Goal: Communication & Community: Participate in discussion

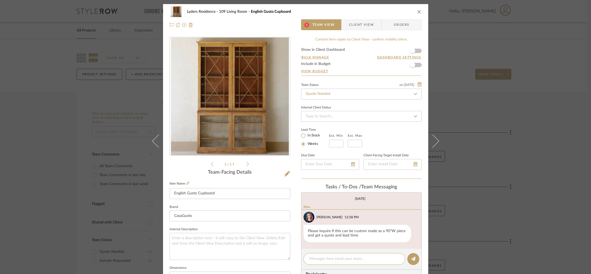
scroll to position [82, 0]
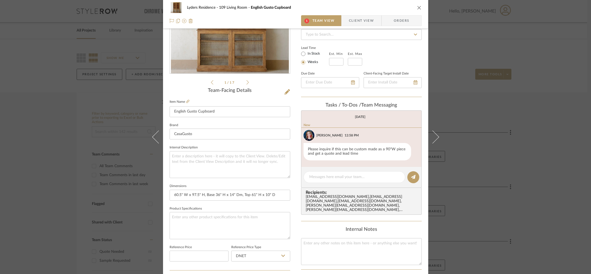
drag, startPoint x: 356, startPoint y: 155, endPoint x: 288, endPoint y: 150, distance: 68.3
click at [288, 150] on div "Lyders Residence 109 Living Room English Gusto Cupboard 1 Team View Client View…" at bounding box center [295, 173] width 265 height 502
drag, startPoint x: 319, startPoint y: 152, endPoint x: 293, endPoint y: 143, distance: 28.1
click at [319, 152] on div "Please inquire if this can be custom made as a 90"W piece and get a quote and l…" at bounding box center [357, 151] width 108 height 17
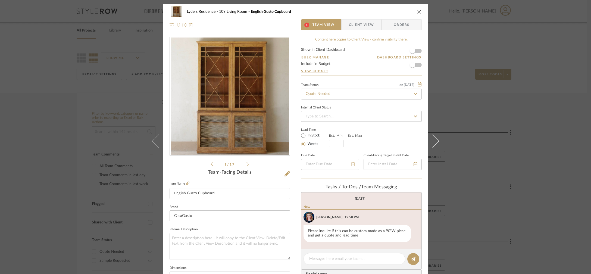
click at [246, 163] on icon at bounding box center [247, 164] width 2 height 4
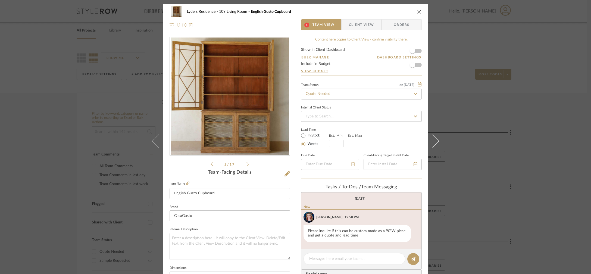
click at [246, 163] on icon at bounding box center [247, 164] width 2 height 5
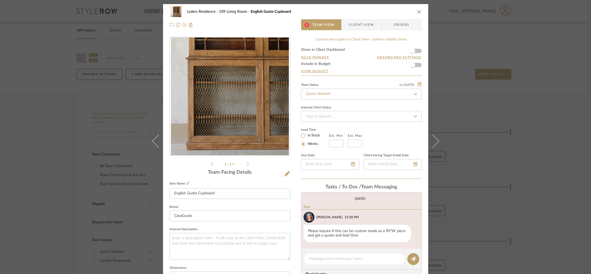
click at [246, 163] on icon at bounding box center [247, 164] width 2 height 5
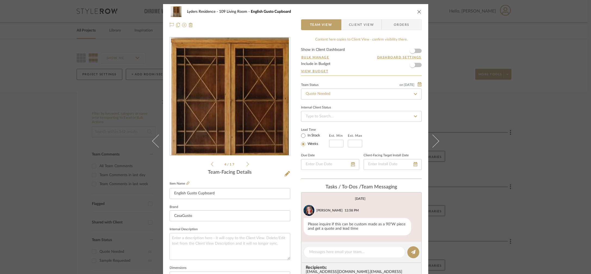
click at [246, 163] on icon at bounding box center [247, 164] width 2 height 5
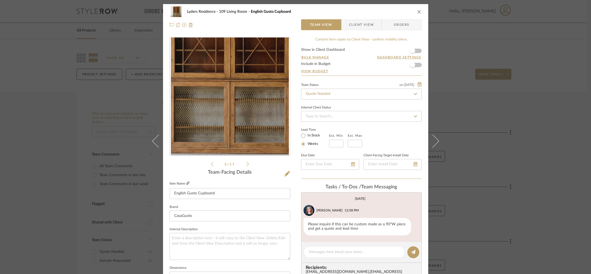
click at [186, 185] on icon at bounding box center [187, 182] width 3 height 3
drag, startPoint x: 305, startPoint y: 226, endPoint x: 346, endPoint y: 233, distance: 41.9
click at [344, 233] on div "Please inquire if this can be custom made as a 90"W piece and get a quote and l…" at bounding box center [357, 226] width 108 height 17
click at [377, 233] on div "Please inquire if this can be custom made as a 90"W piece and get a quote and l…" at bounding box center [357, 226] width 108 height 17
click at [326, 250] on textarea at bounding box center [354, 252] width 90 height 6
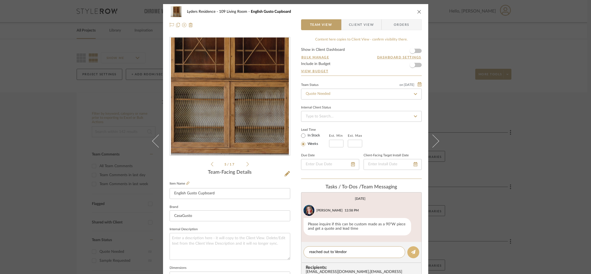
type textarea "reached out to Vendor"
click at [412, 251] on icon at bounding box center [413, 252] width 4 height 4
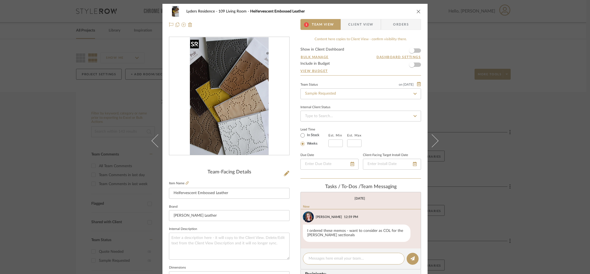
click at [246, 140] on img "0" at bounding box center [229, 96] width 79 height 118
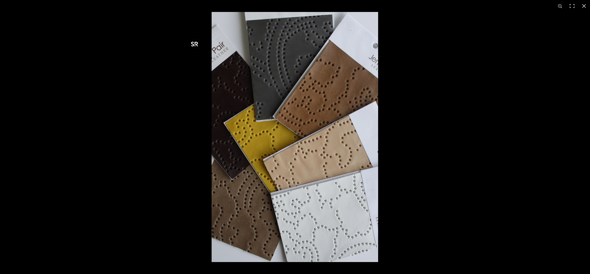
scroll to position [1, 0]
click at [159, 139] on div at bounding box center [295, 137] width 590 height 274
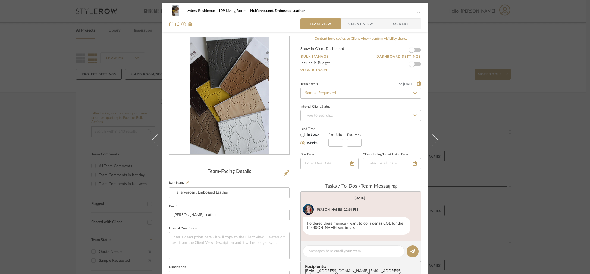
click at [86, 152] on div "Lyders Residence 109 Living Room Heifervescent Embossed Leather Team View Clien…" at bounding box center [295, 137] width 590 height 274
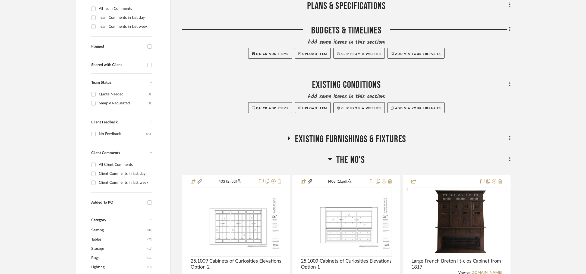
scroll to position [297, 0]
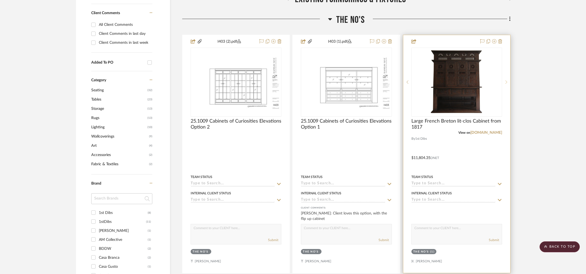
click at [508, 80] on sr-next-btn at bounding box center [506, 82] width 8 height 4
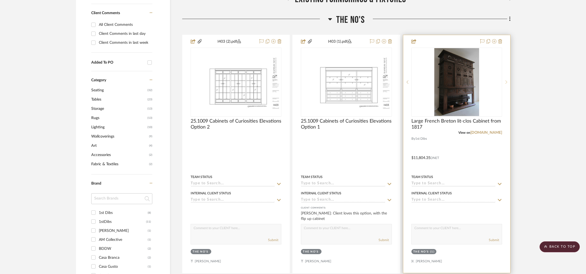
click at [508, 80] on sr-next-btn at bounding box center [506, 82] width 8 height 4
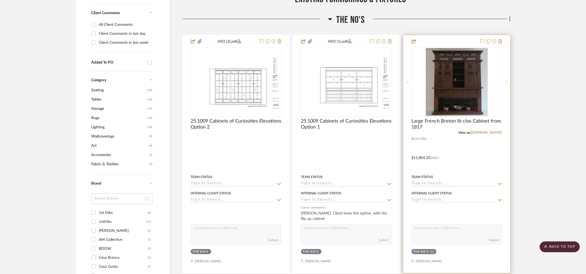
click at [508, 80] on sr-next-btn at bounding box center [506, 82] width 8 height 4
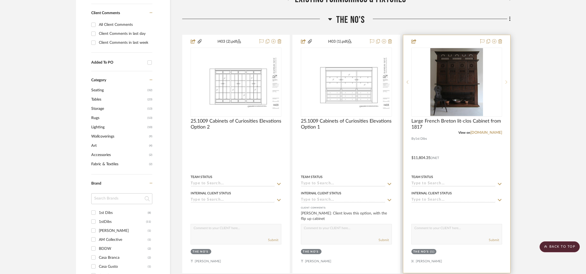
click at [508, 80] on sr-next-btn at bounding box center [506, 82] width 8 height 4
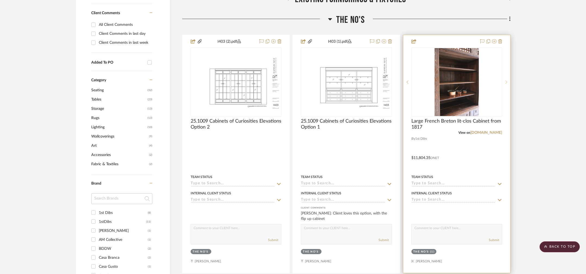
click at [508, 80] on sr-next-btn at bounding box center [506, 82] width 8 height 4
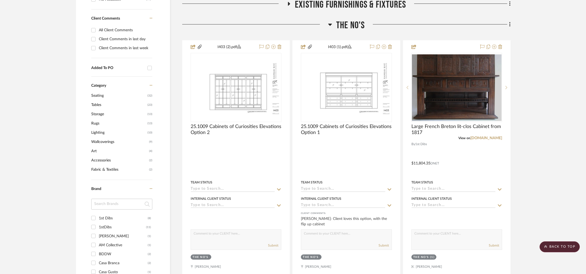
click at [349, 22] on span "The No's" at bounding box center [350, 26] width 29 height 12
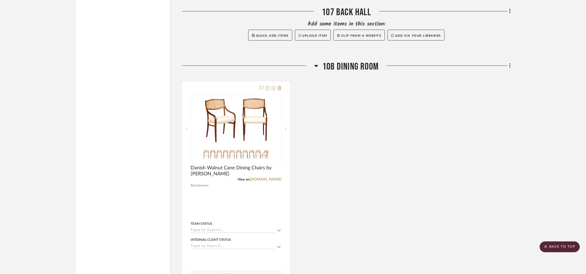
scroll to position [1514, 0]
